Goal: Task Accomplishment & Management: Use online tool/utility

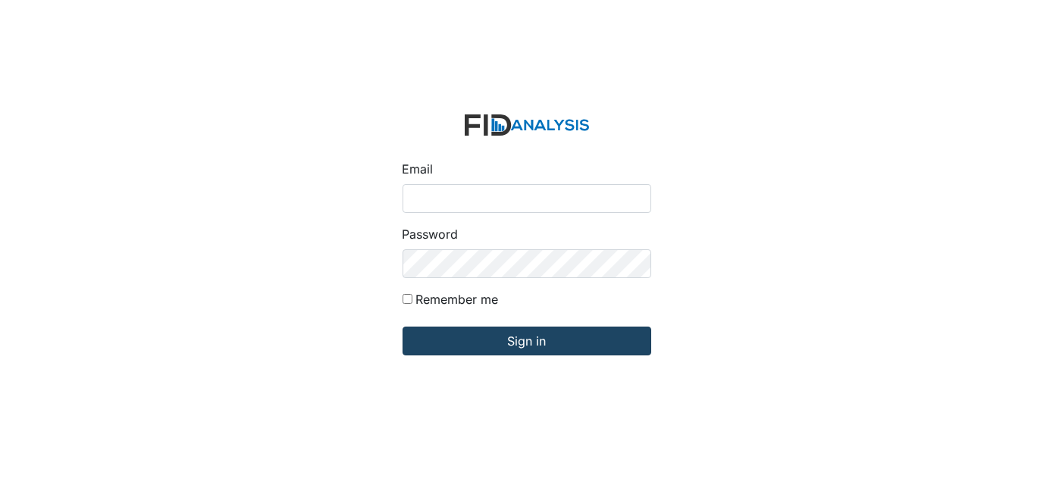
type input "Dsmith@lifeincorporated.com"
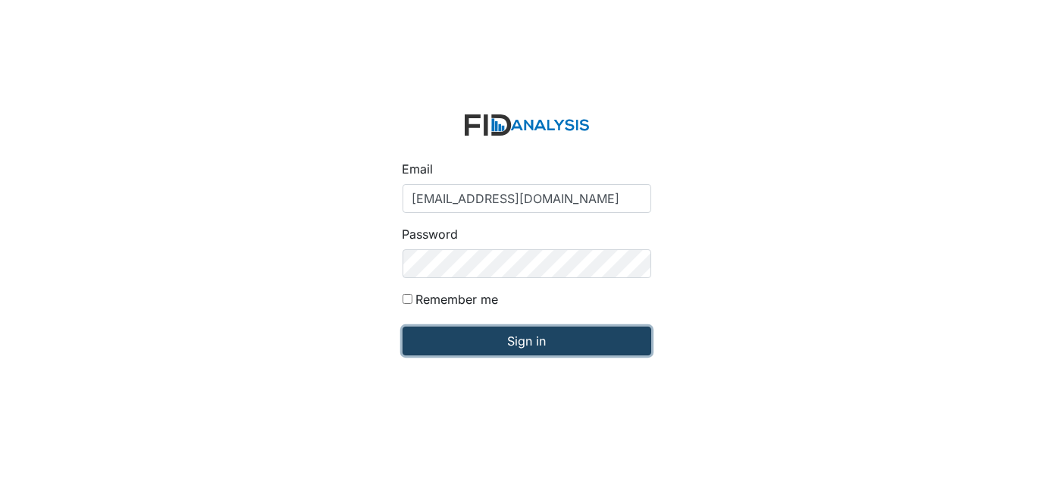
click at [453, 336] on input "Sign in" at bounding box center [526, 341] width 249 height 29
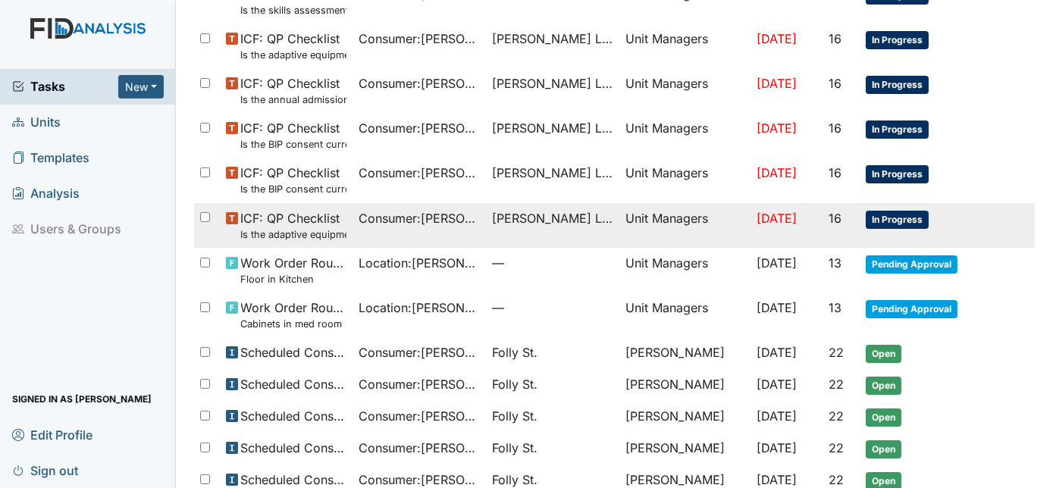
scroll to position [551, 0]
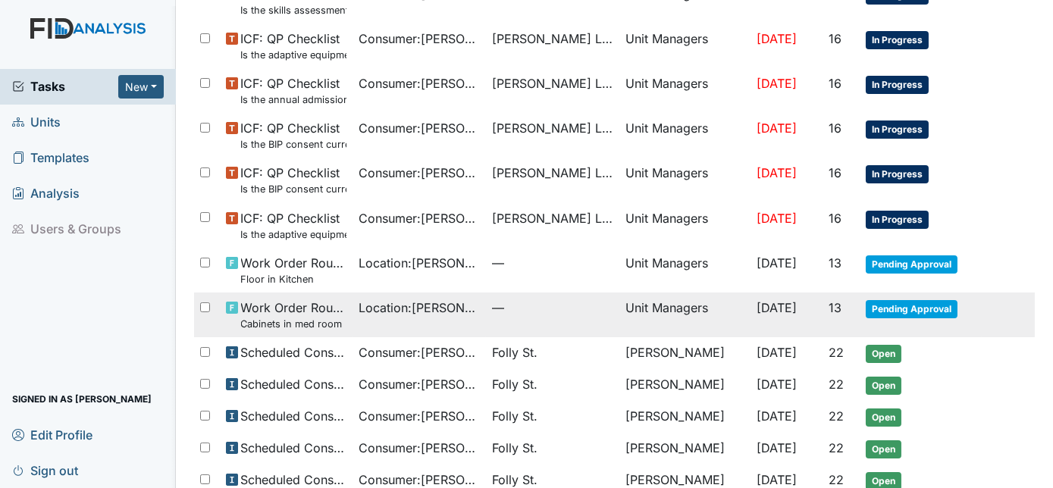
click at [327, 321] on small "Cabinets in med room" at bounding box center [294, 324] width 106 height 14
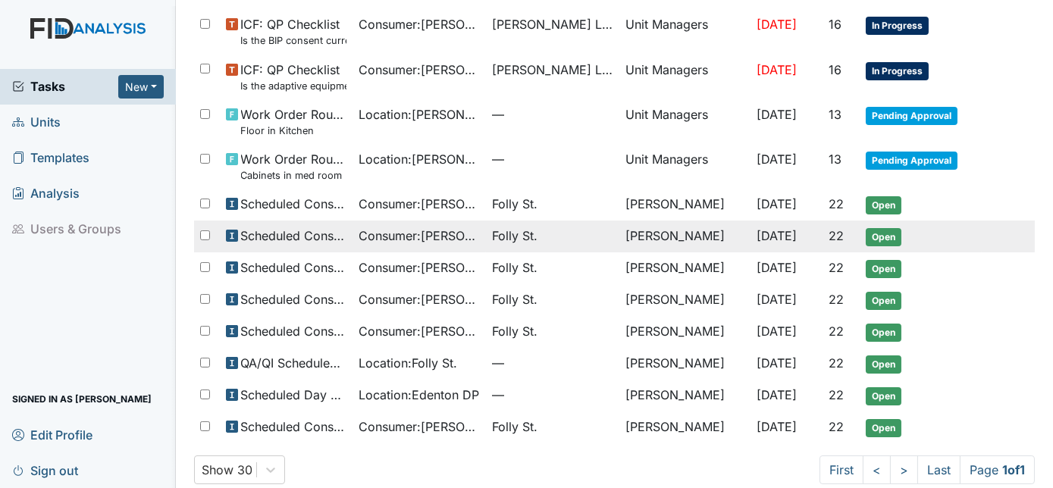
scroll to position [715, 0]
